Goal: Information Seeking & Learning: Learn about a topic

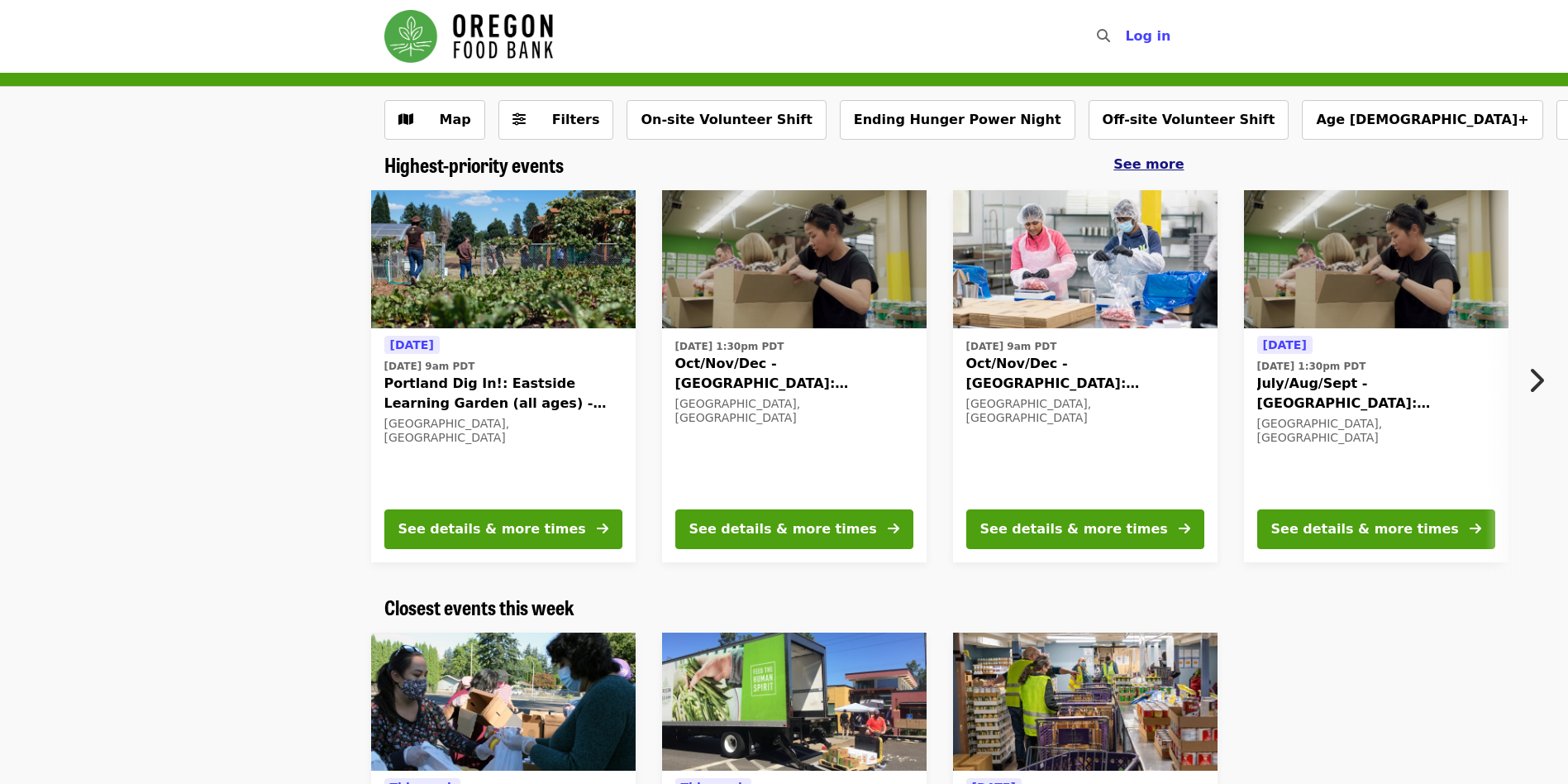
click at [1148, 162] on span "See more" at bounding box center [1148, 164] width 70 height 16
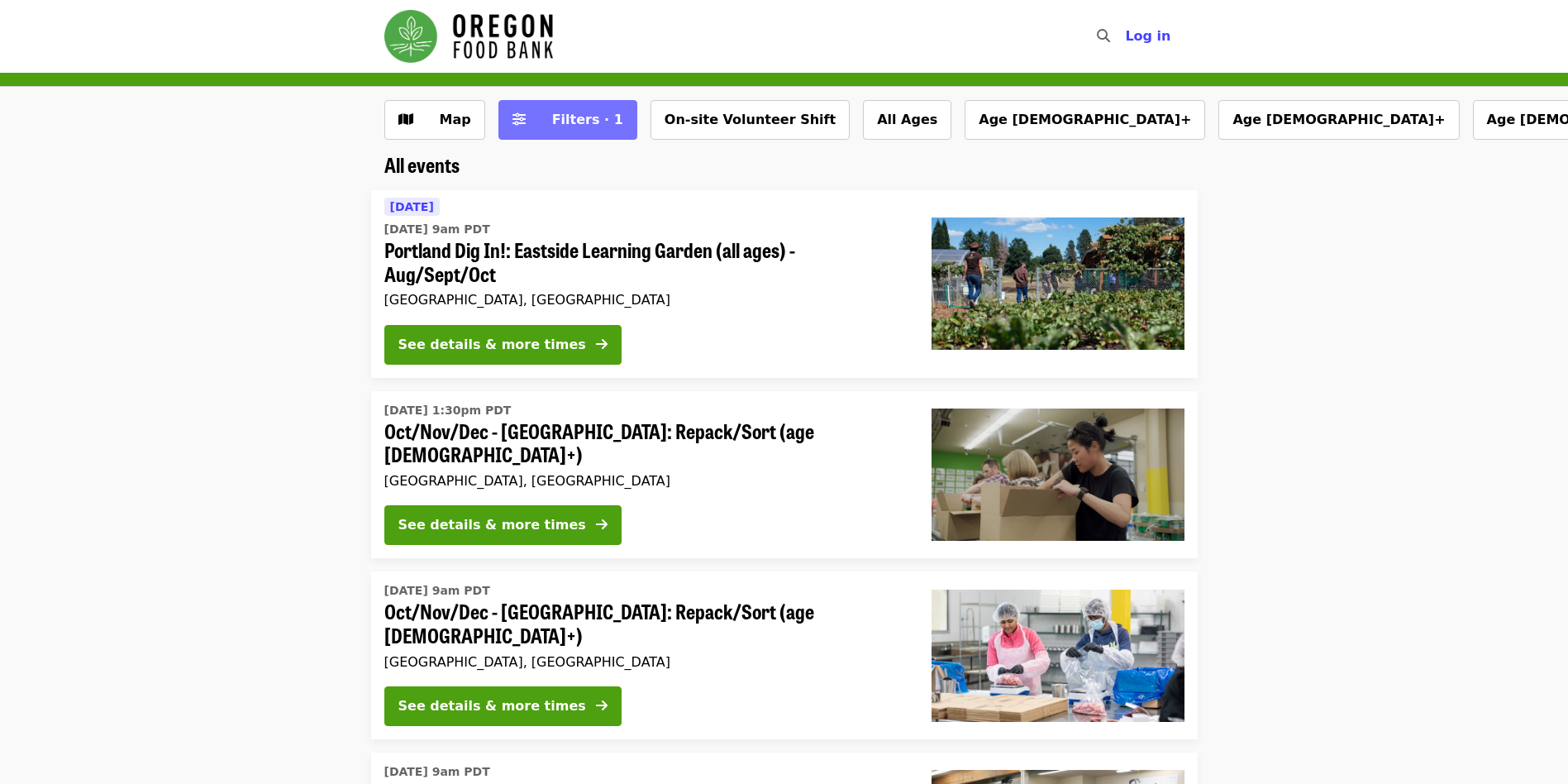
click at [574, 118] on span "Filters · 1" at bounding box center [588, 119] width 71 height 16
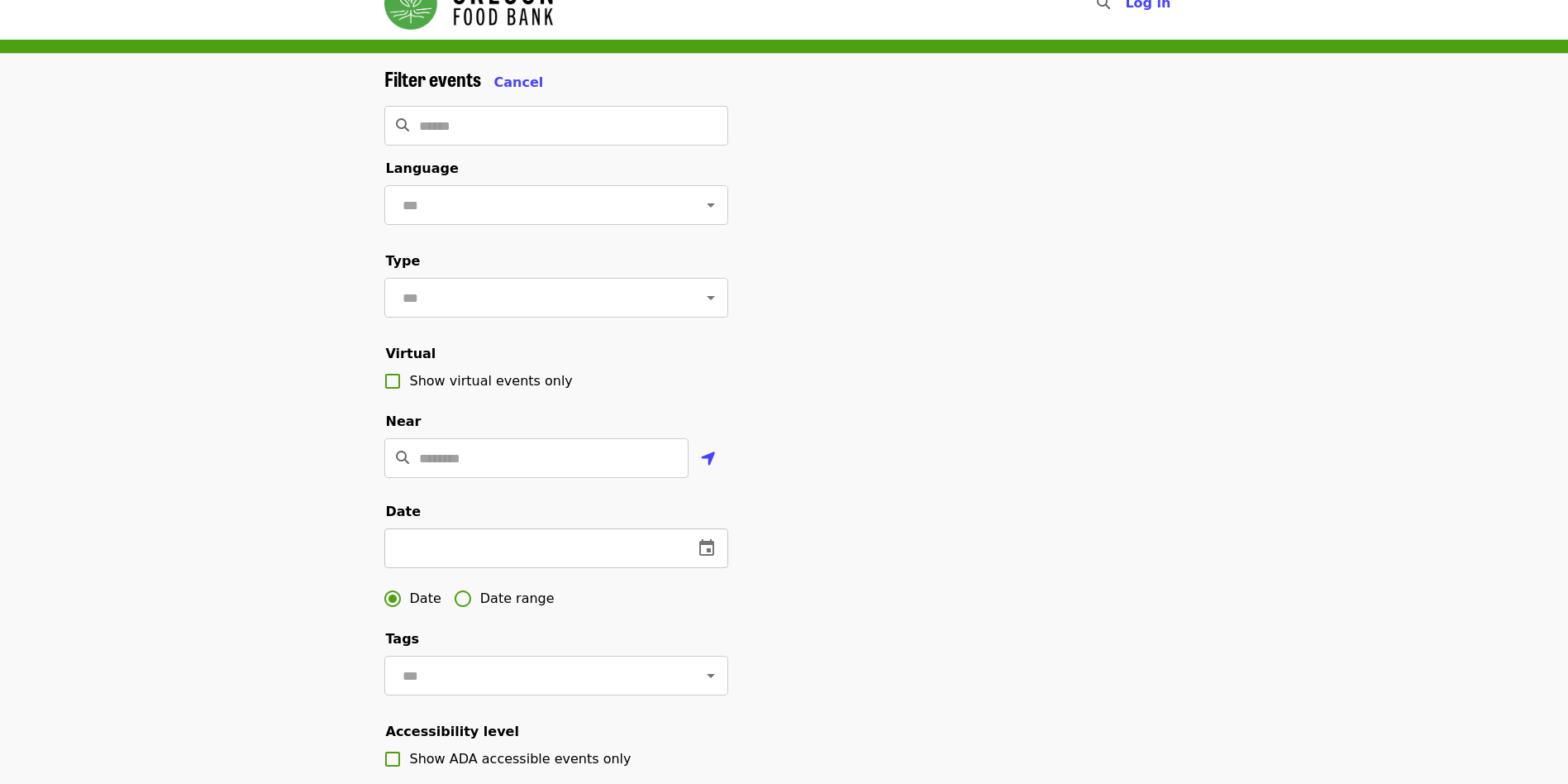
scroll to position [83, 0]
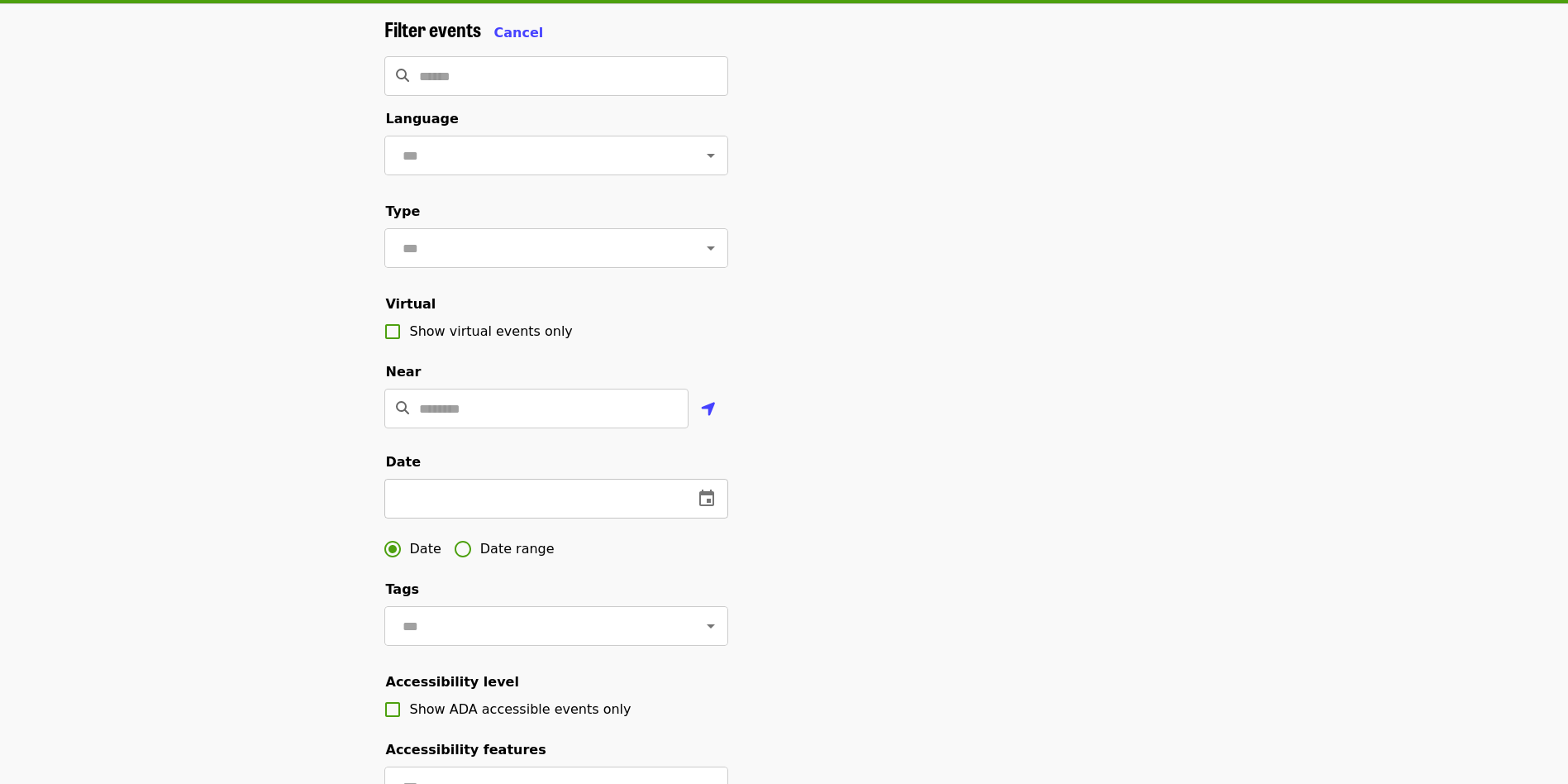
click at [716, 519] on button "change date" at bounding box center [706, 498] width 40 height 40
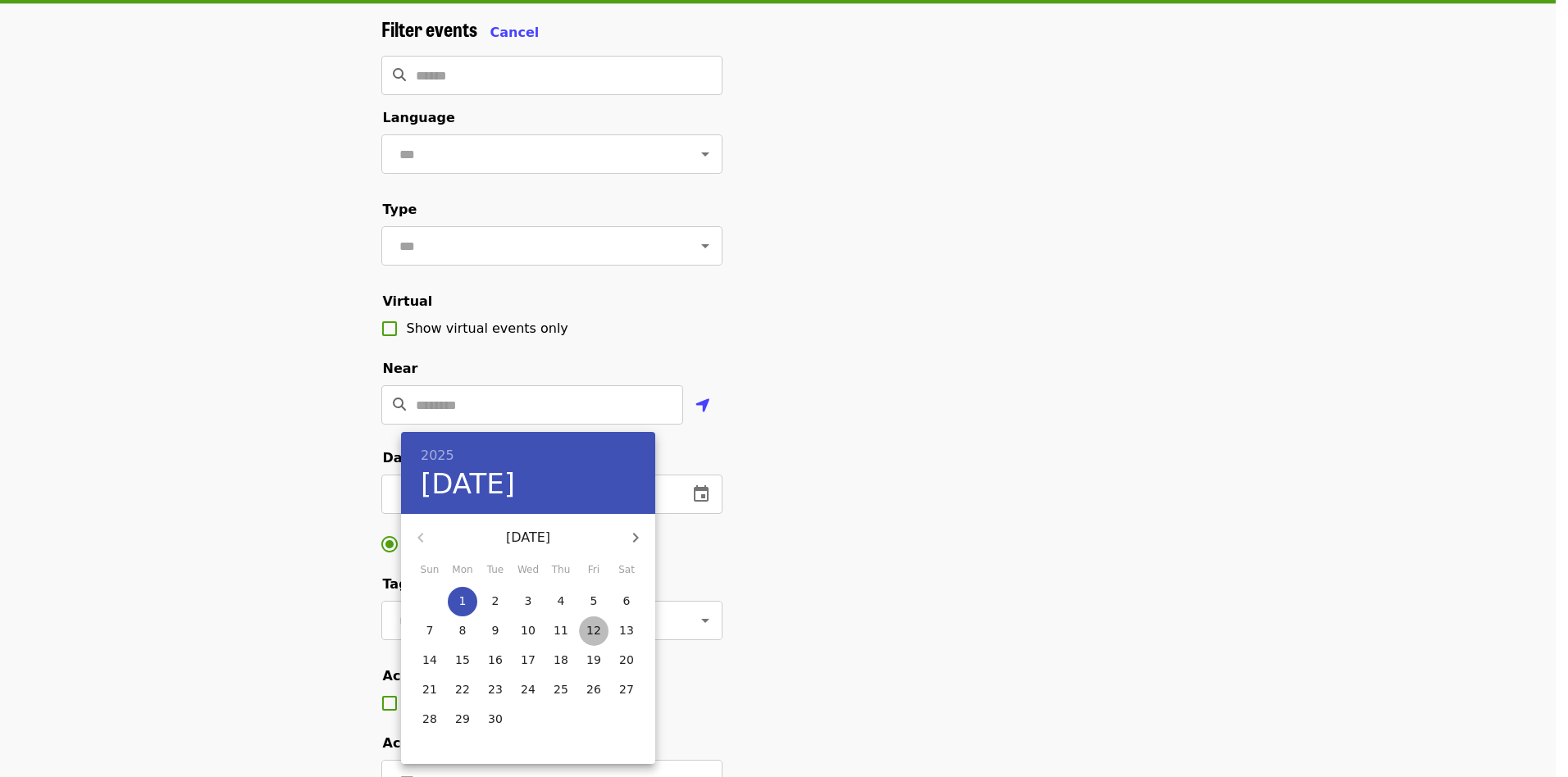
click at [592, 634] on p "12" at bounding box center [594, 631] width 15 height 17
type input "**********"
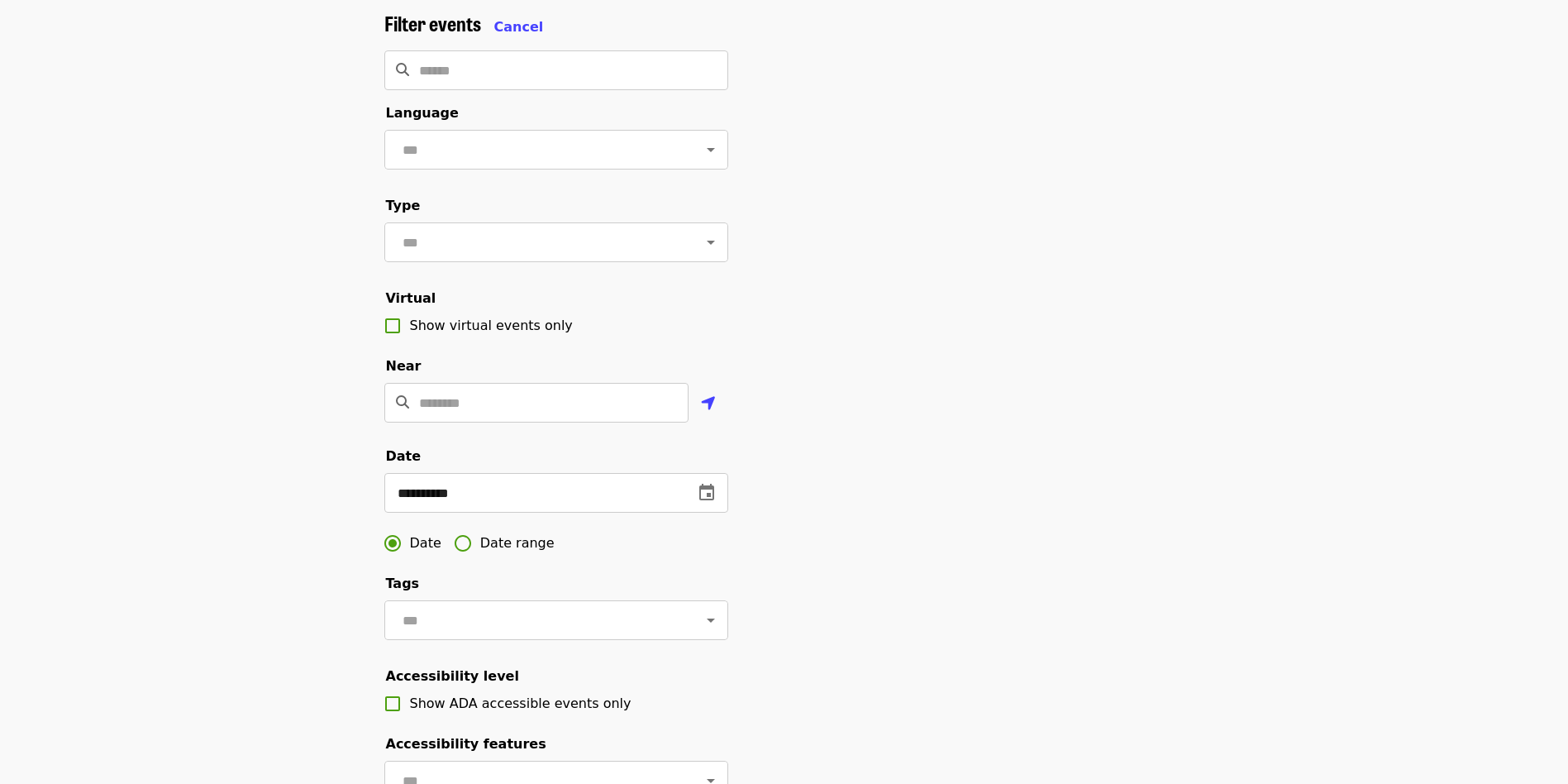
scroll to position [496, 0]
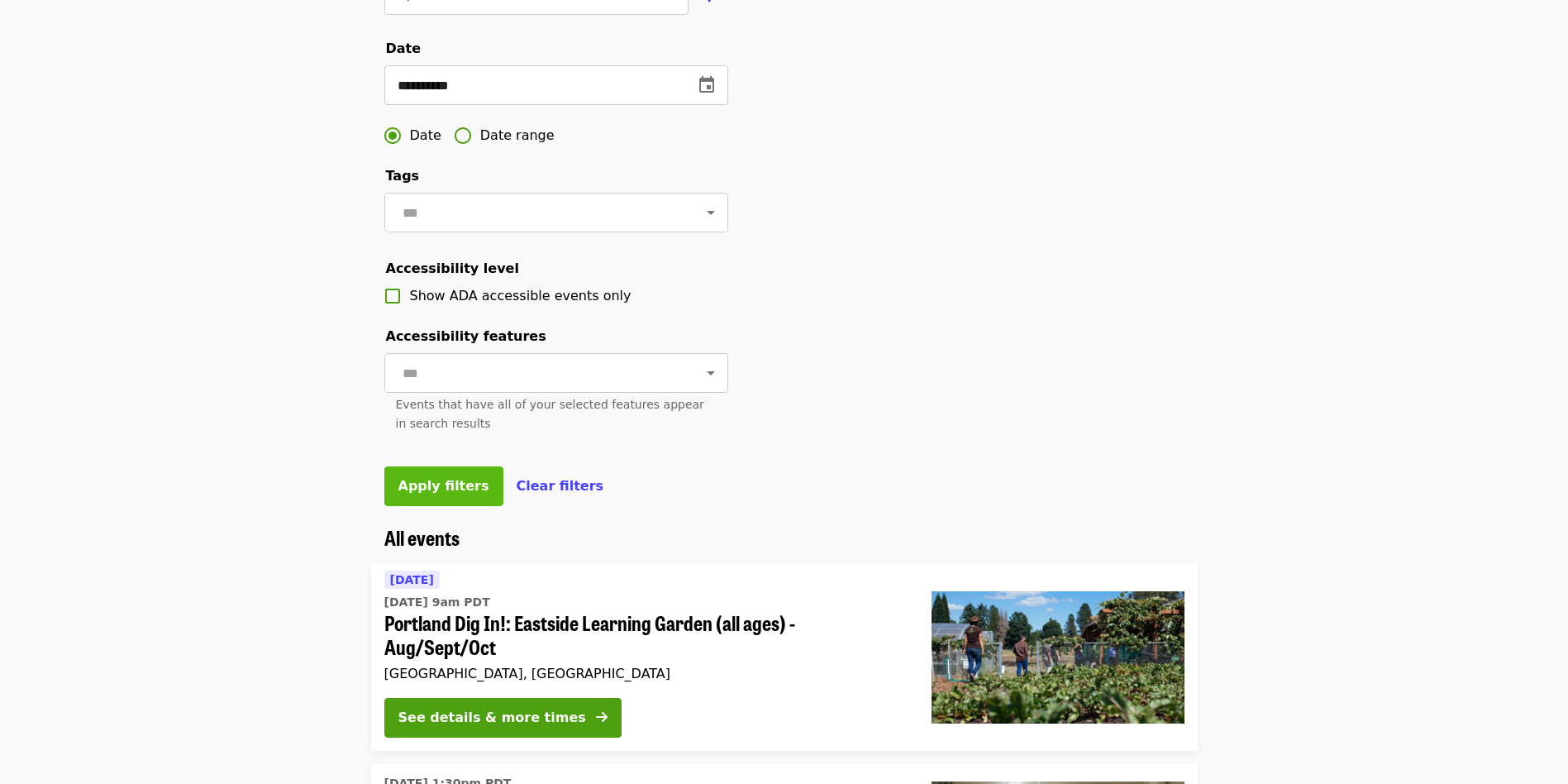
click at [437, 494] on span "Apply filters" at bounding box center [444, 486] width 91 height 16
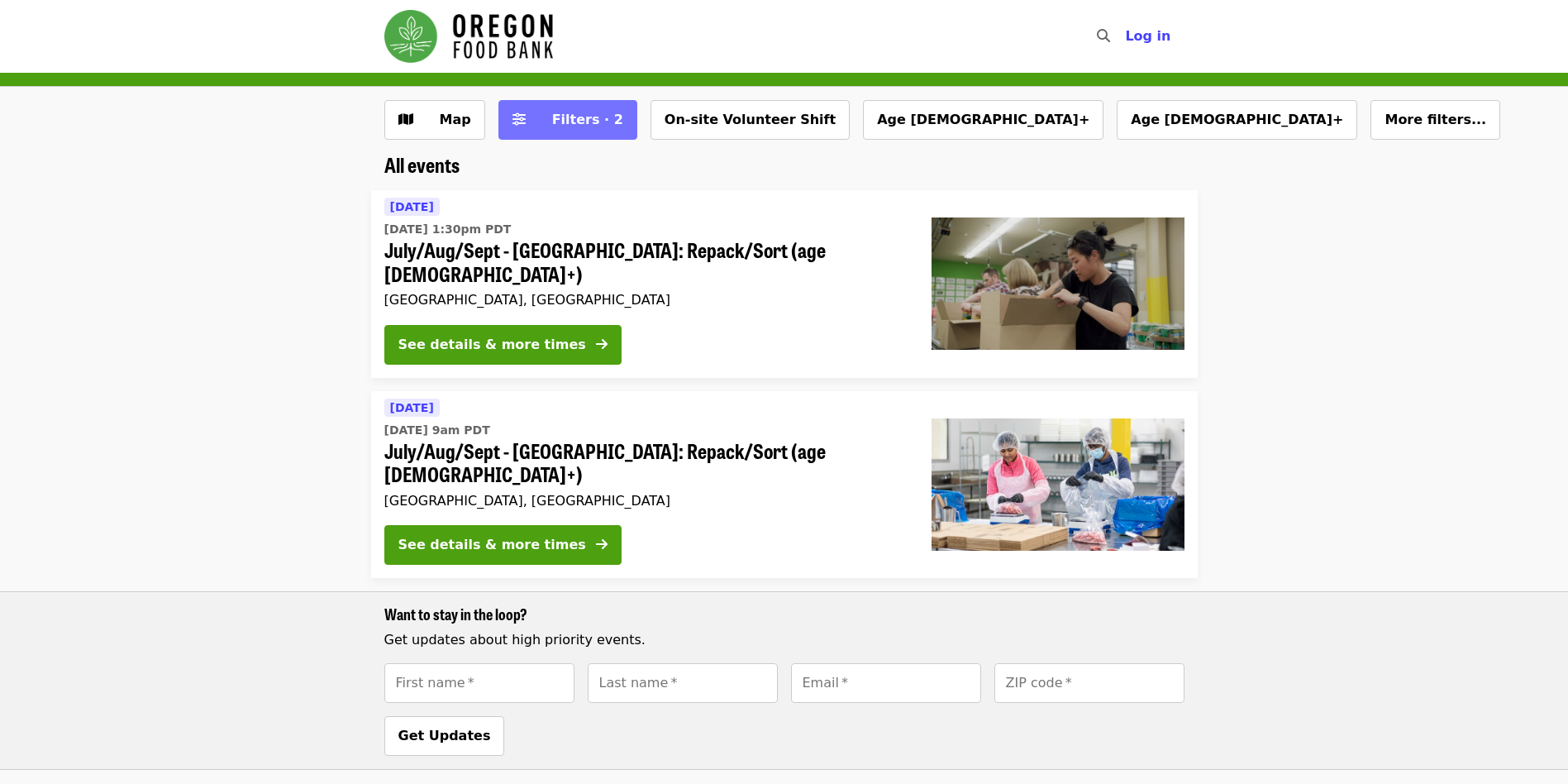
click at [536, 116] on span "Filters · 2" at bounding box center [579, 120] width 88 height 20
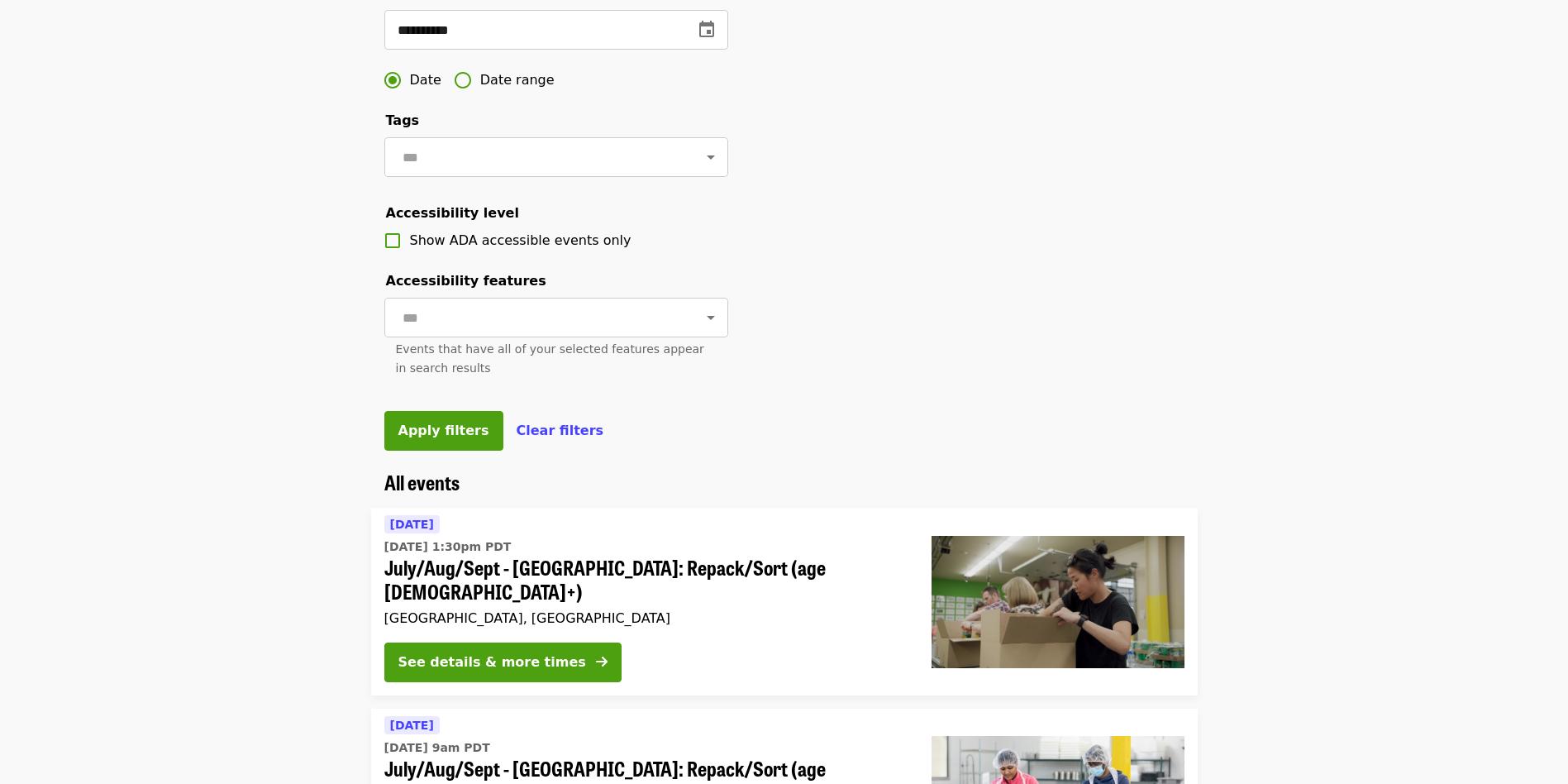
scroll to position [579, 0]
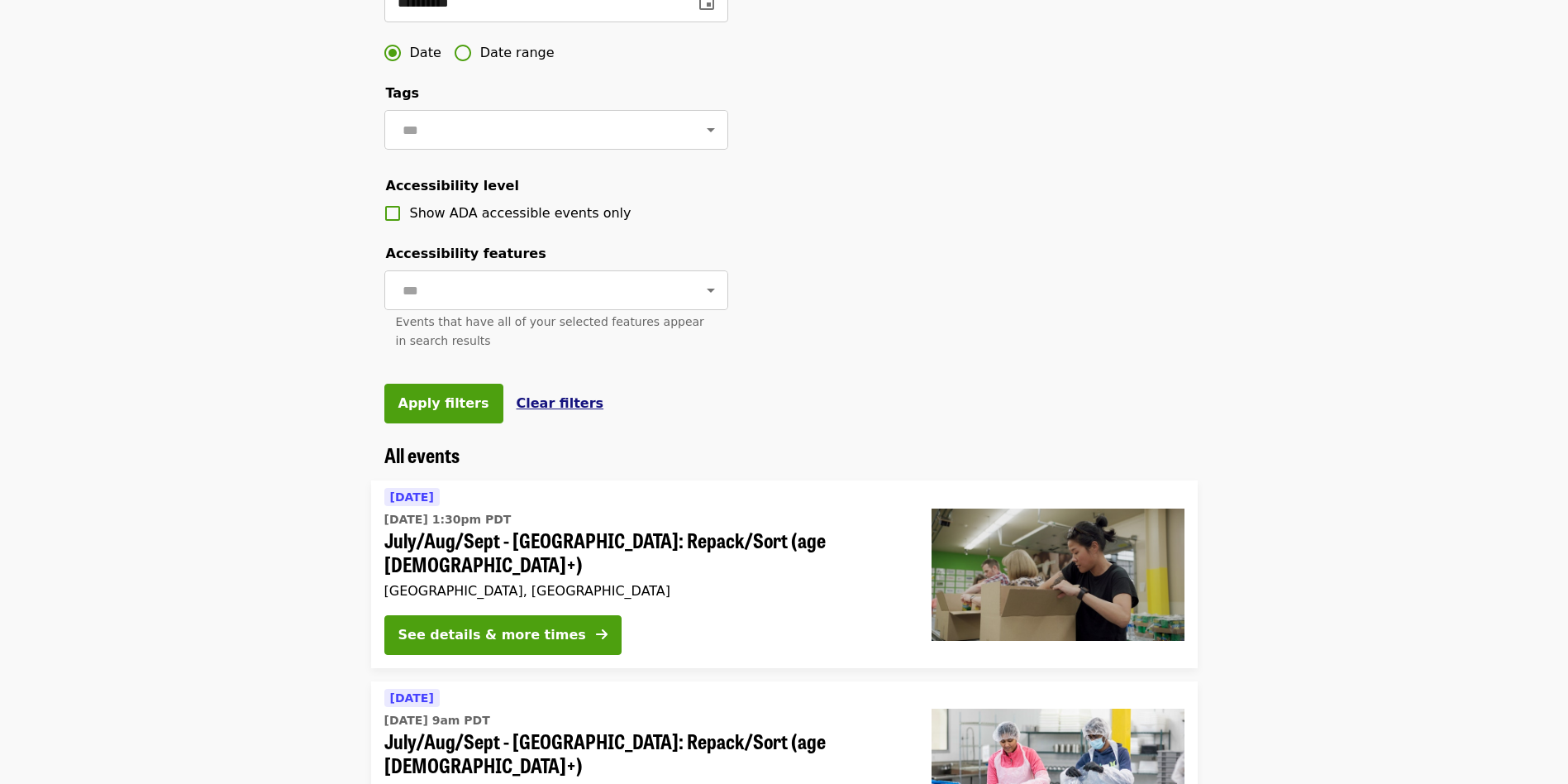
click at [523, 411] on span "Clear filters" at bounding box center [561, 403] width 88 height 16
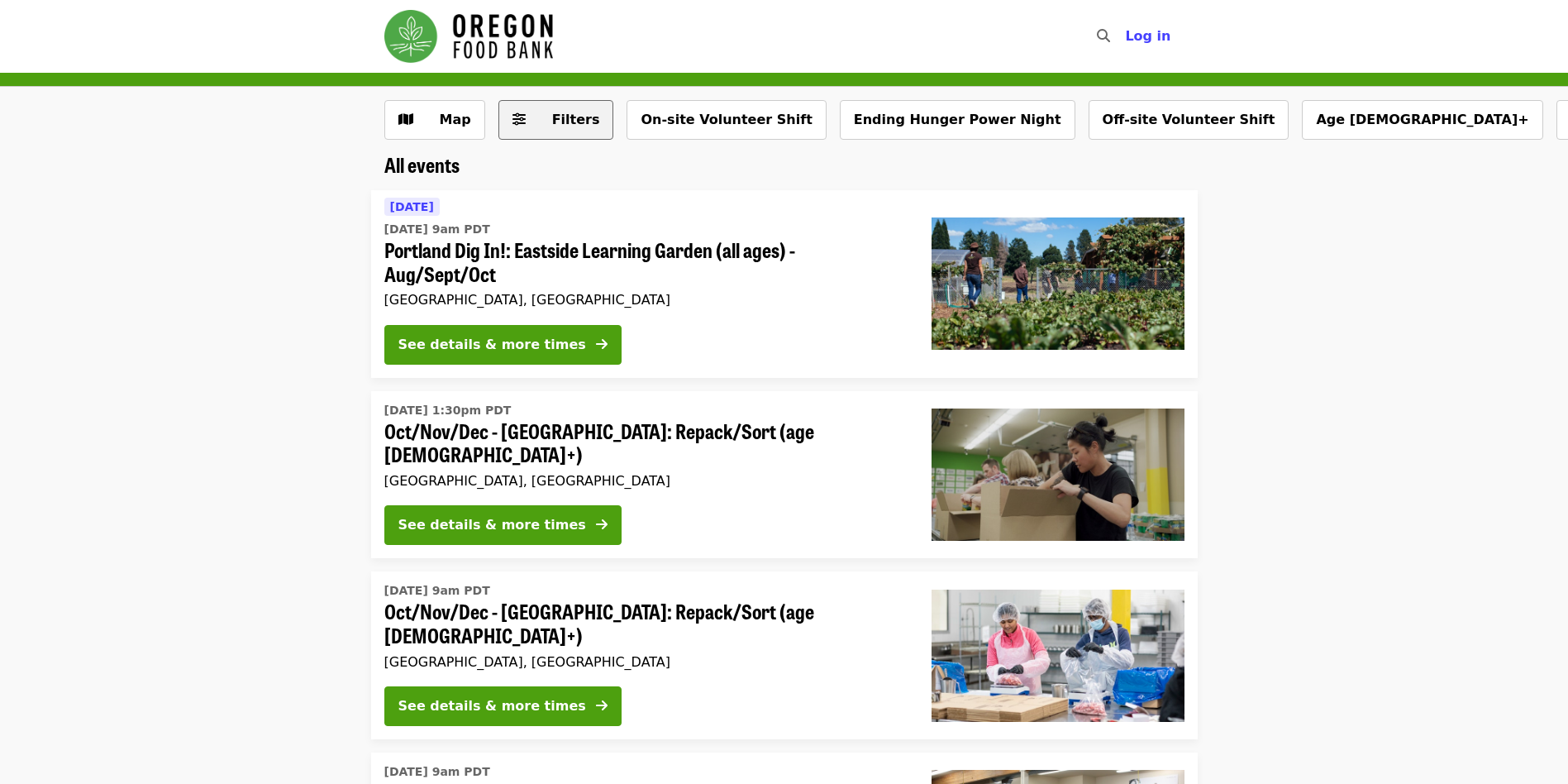
click at [514, 111] on span "Filters (0 selected)" at bounding box center [520, 120] width 13 height 20
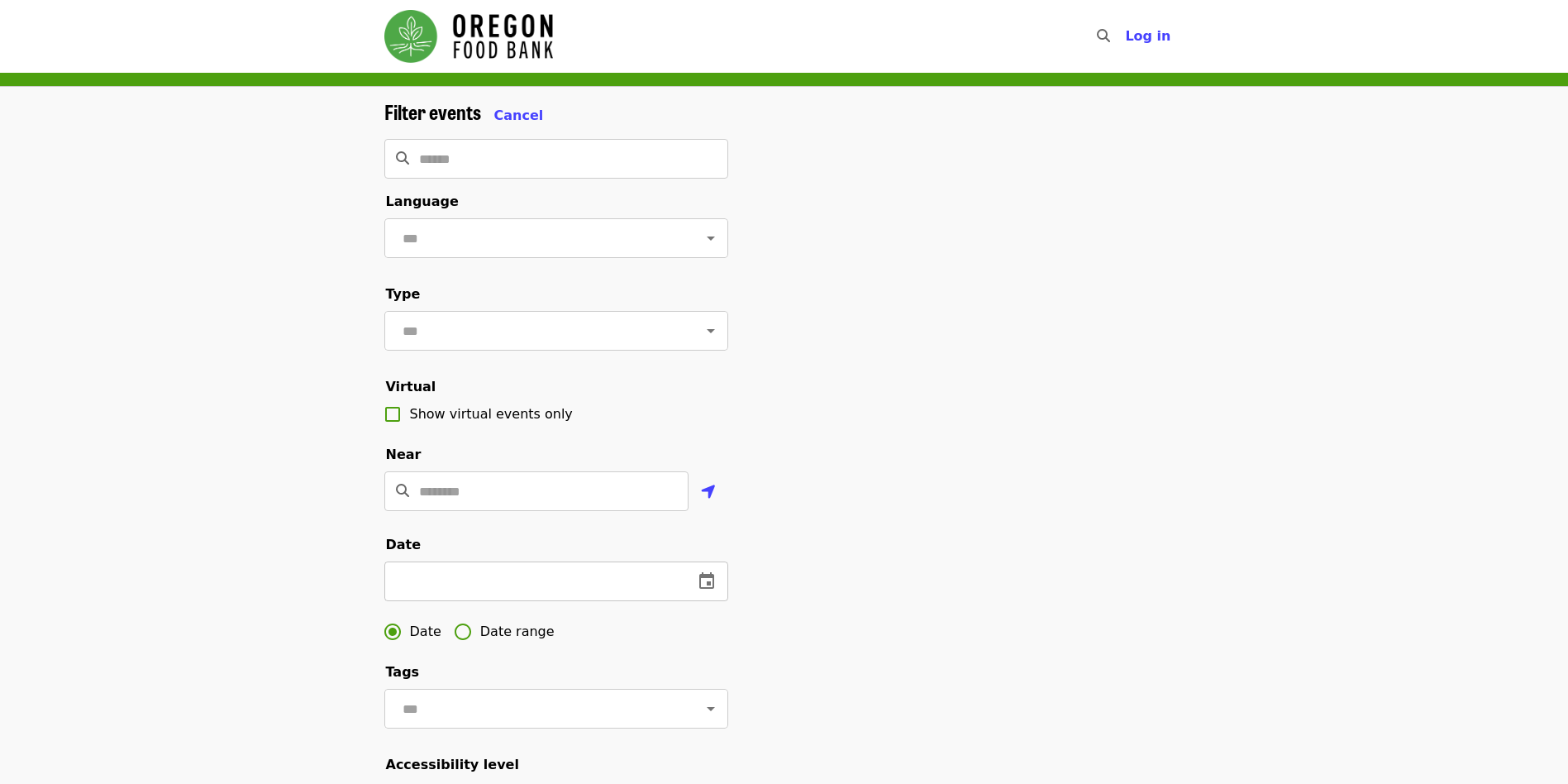
click at [701, 592] on icon "change date" at bounding box center [707, 581] width 20 height 20
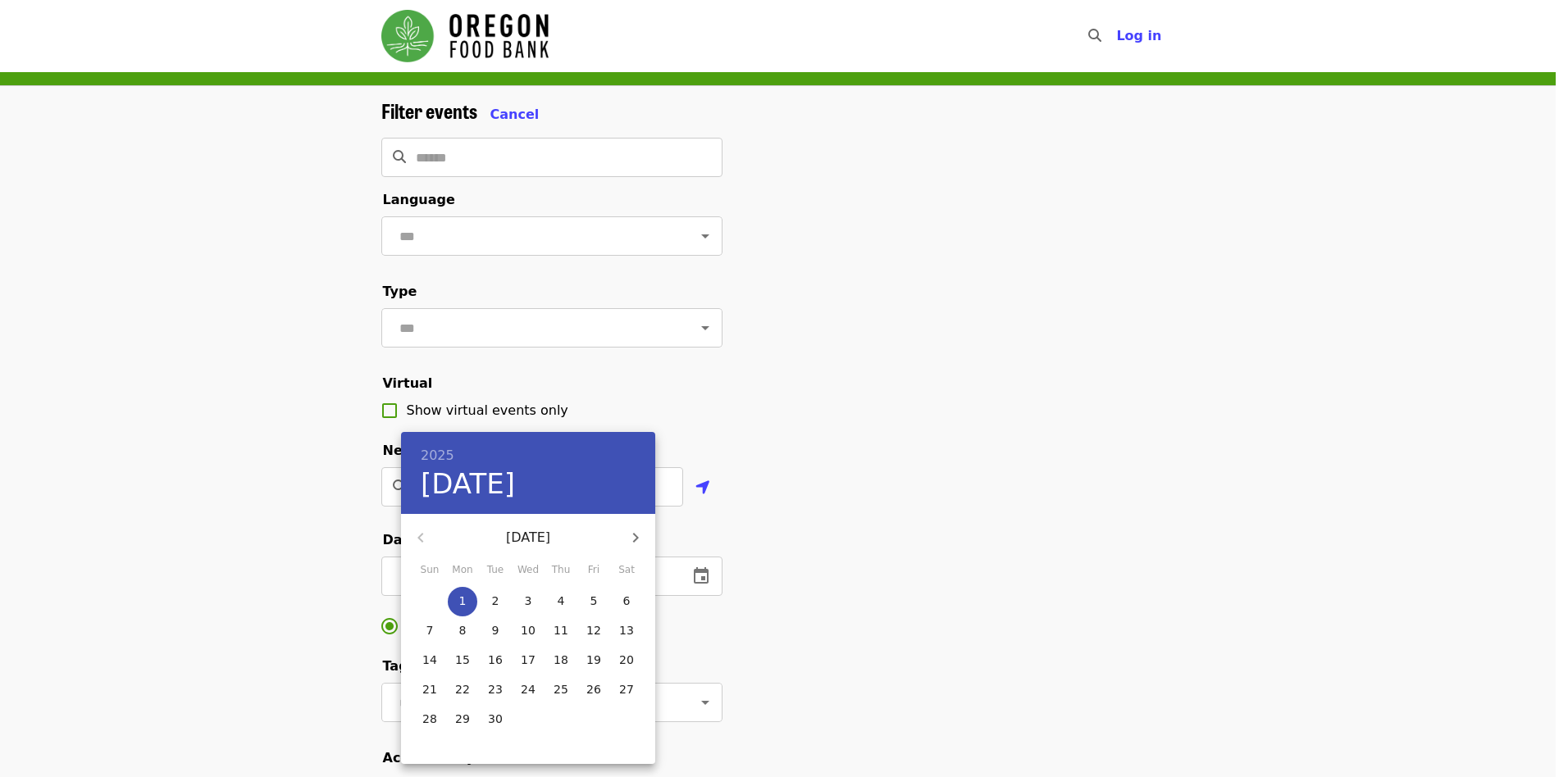
click at [597, 631] on p "12" at bounding box center [594, 631] width 15 height 17
type input "**********"
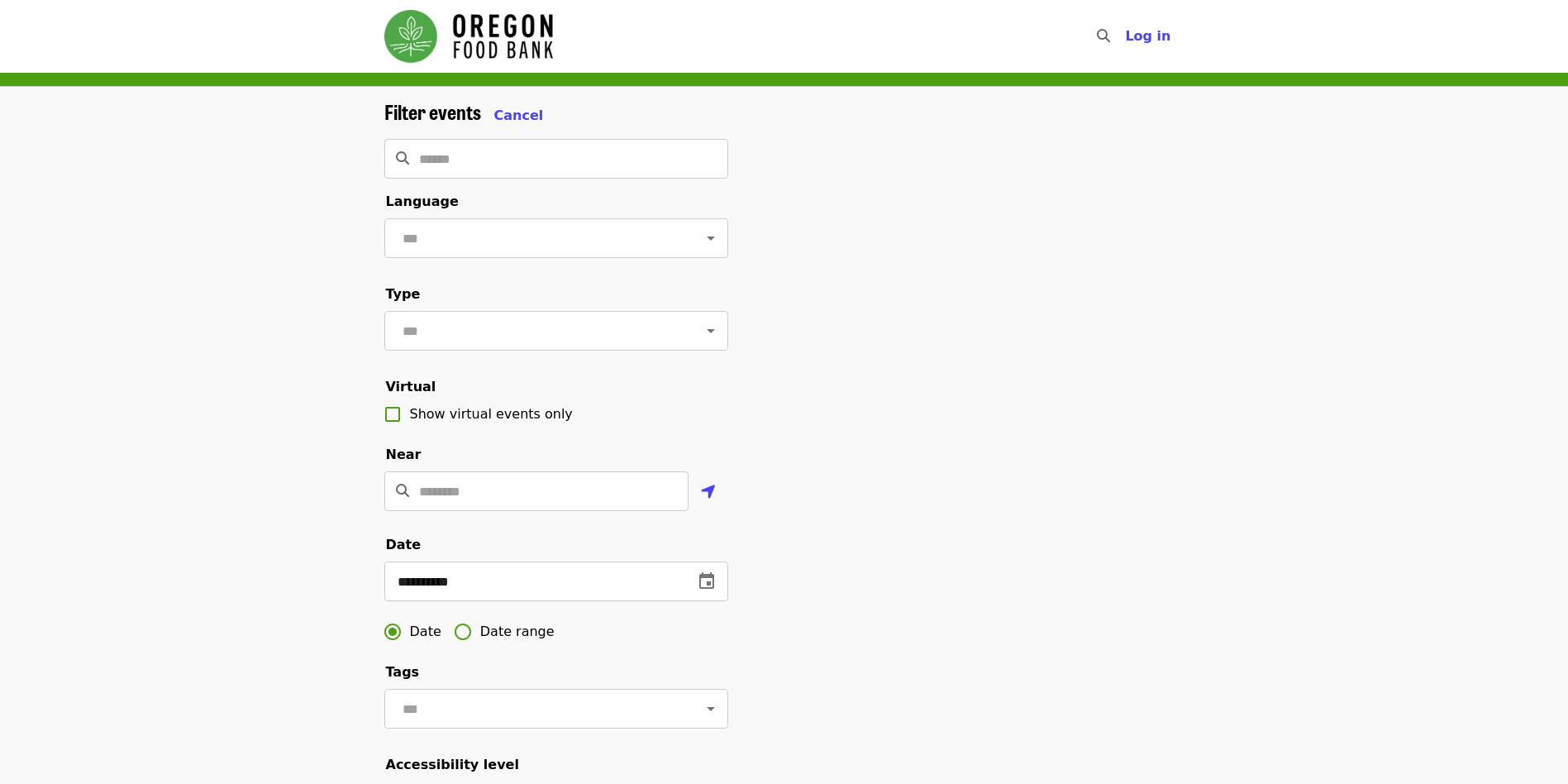
scroll to position [331, 0]
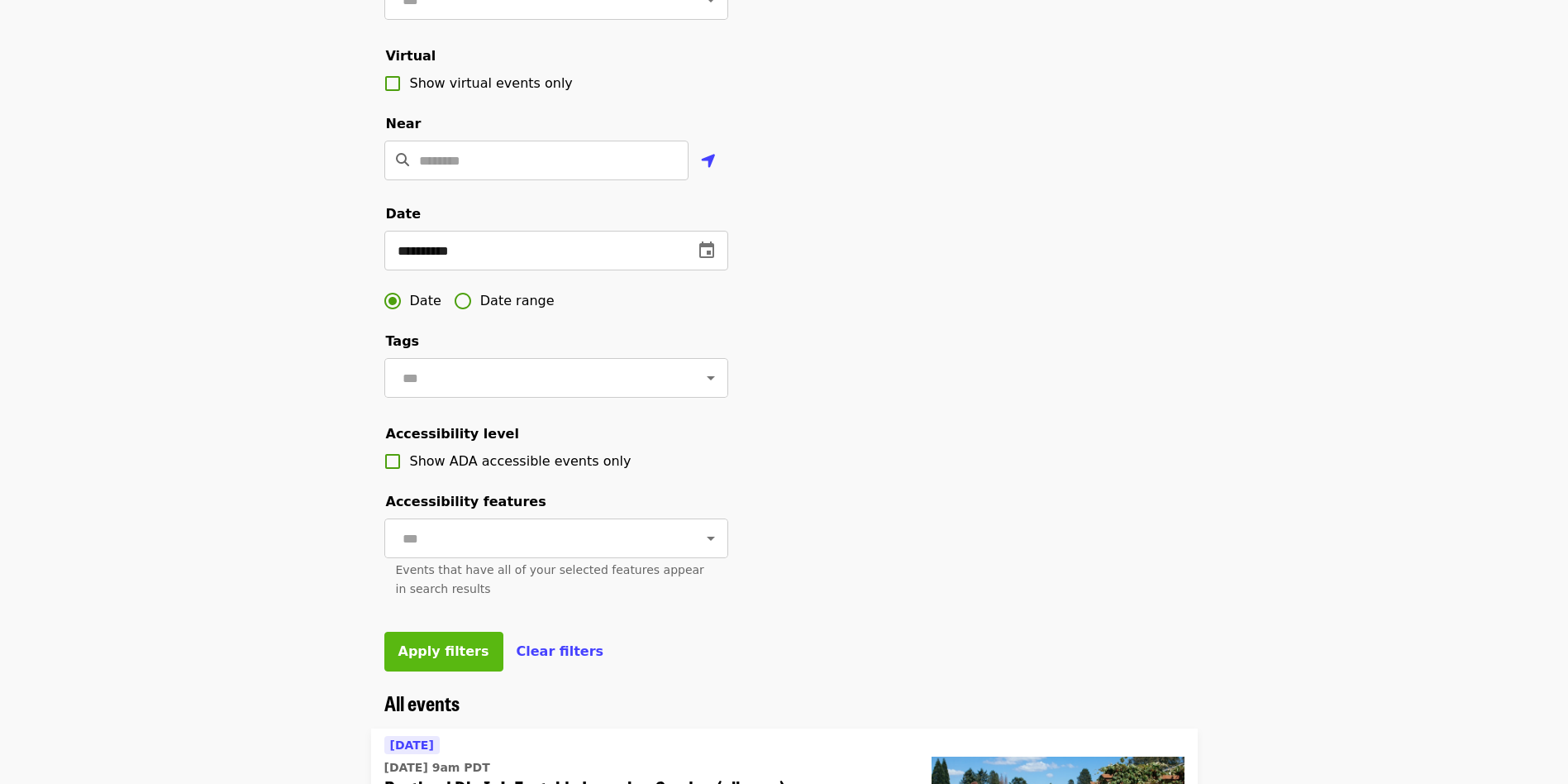
click at [445, 659] on span "Apply filters" at bounding box center [444, 652] width 91 height 16
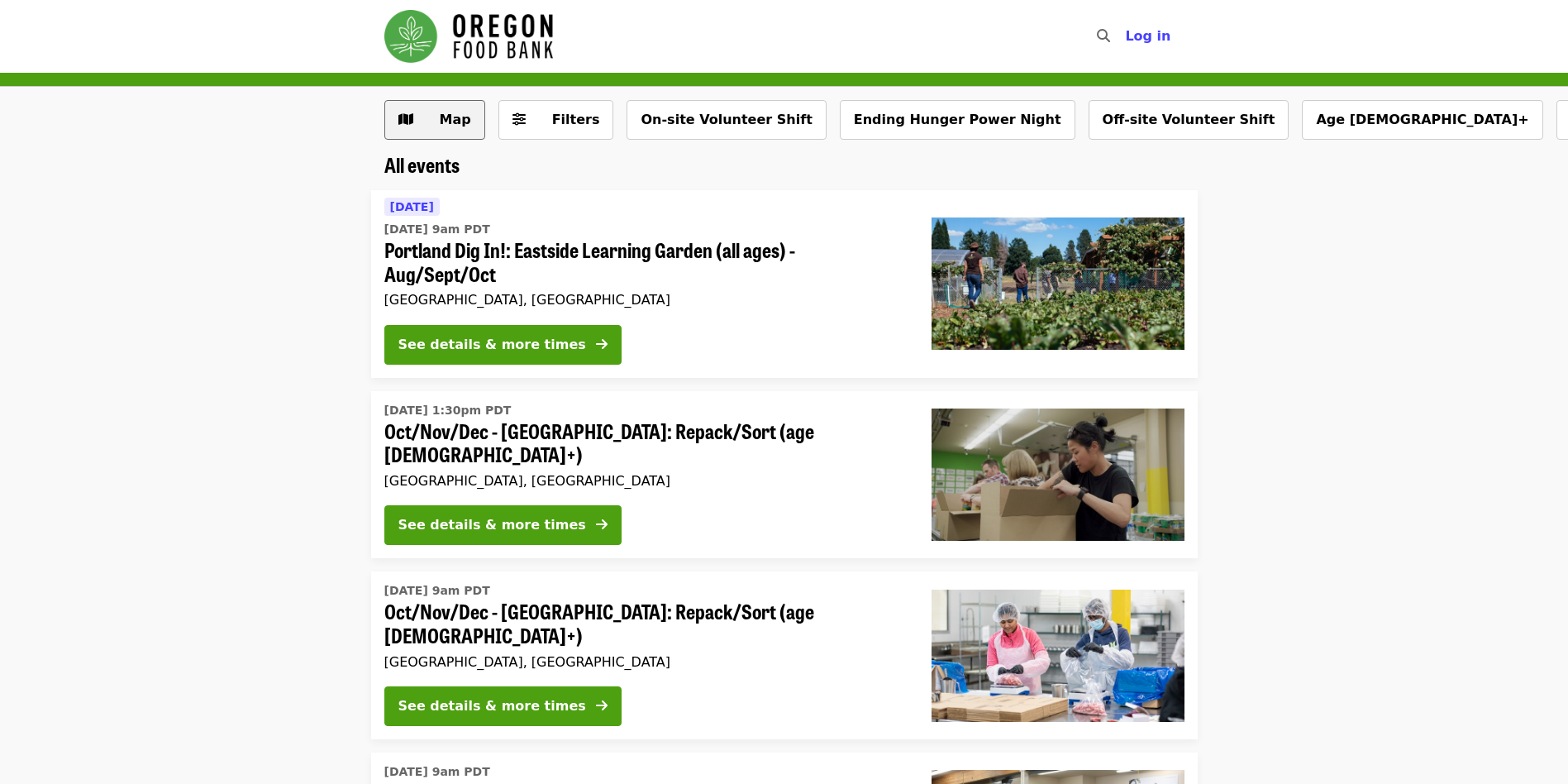
click at [437, 122] on span "Map" at bounding box center [447, 120] width 48 height 20
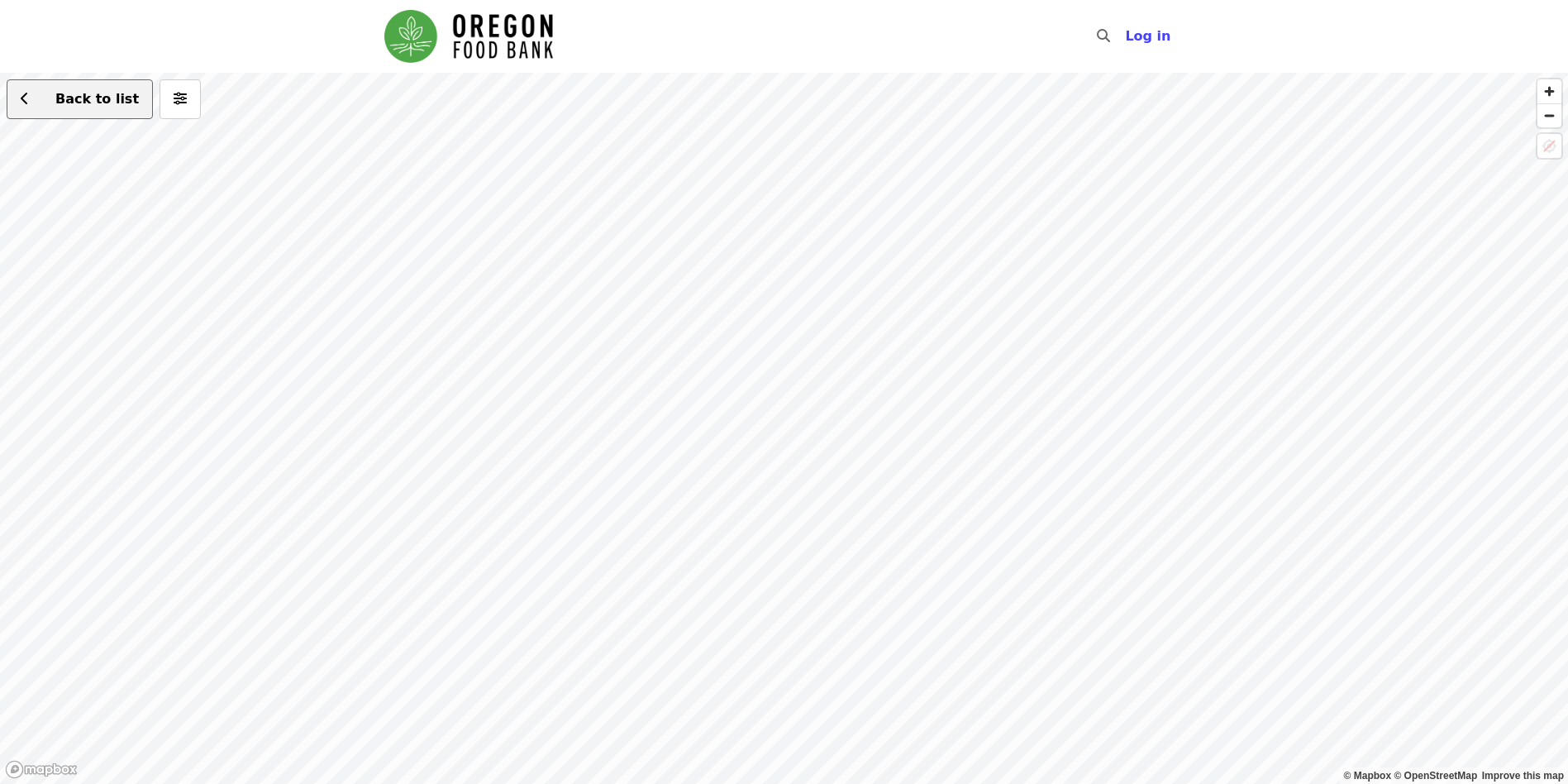
click at [40, 96] on span "Back to list" at bounding box center [89, 100] width 100 height 20
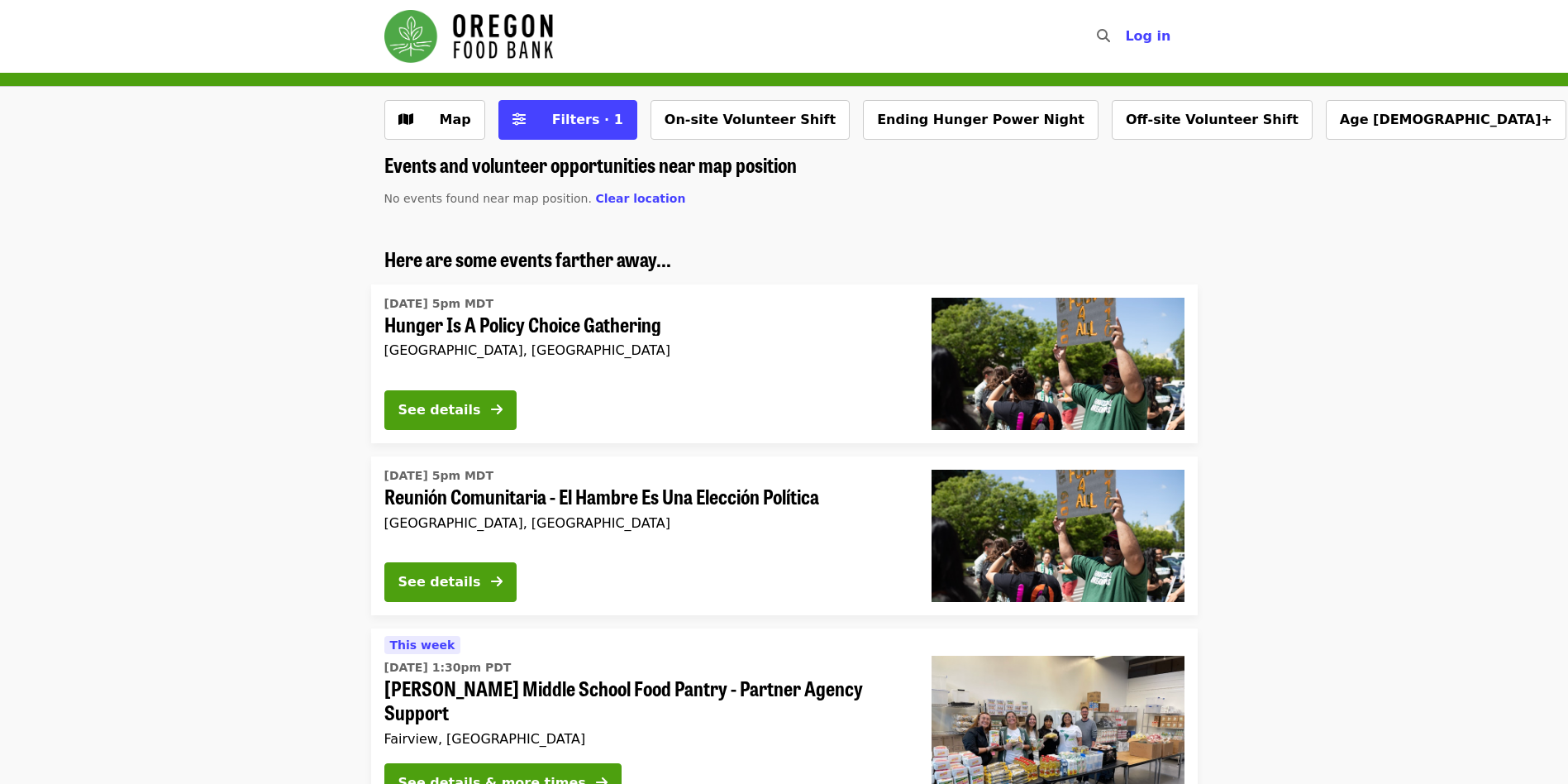
click at [1110, 43] on icon "search icon" at bounding box center [1104, 35] width 13 height 16
type input "***"
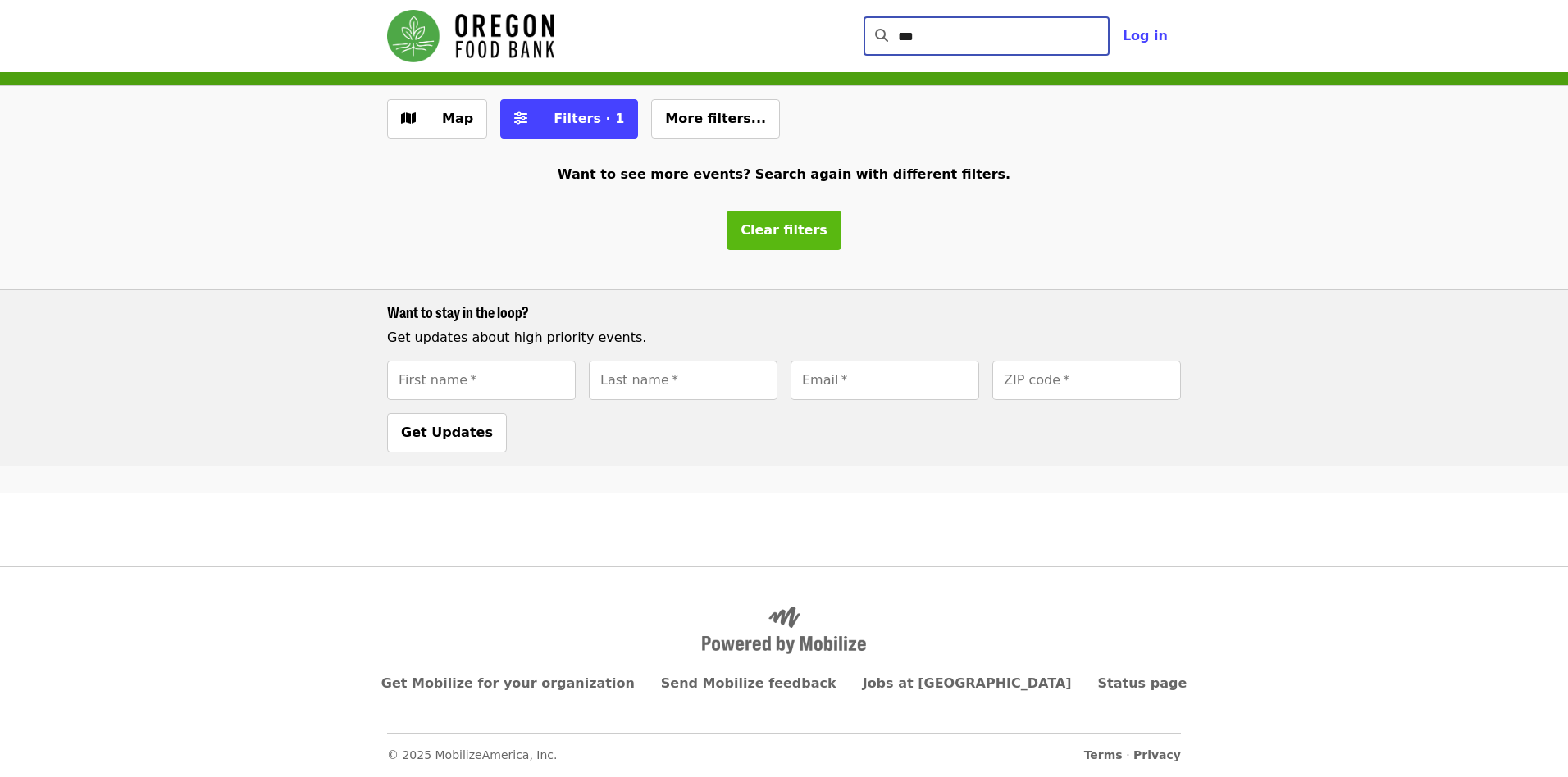
click at [795, 232] on span "Clear filters" at bounding box center [784, 230] width 87 height 16
